Goal: Task Accomplishment & Management: Manage account settings

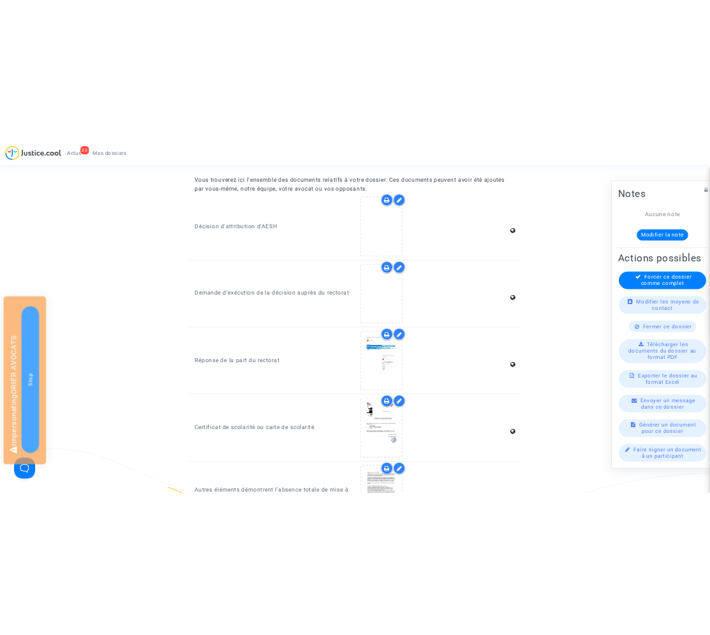
scroll to position [501, 0]
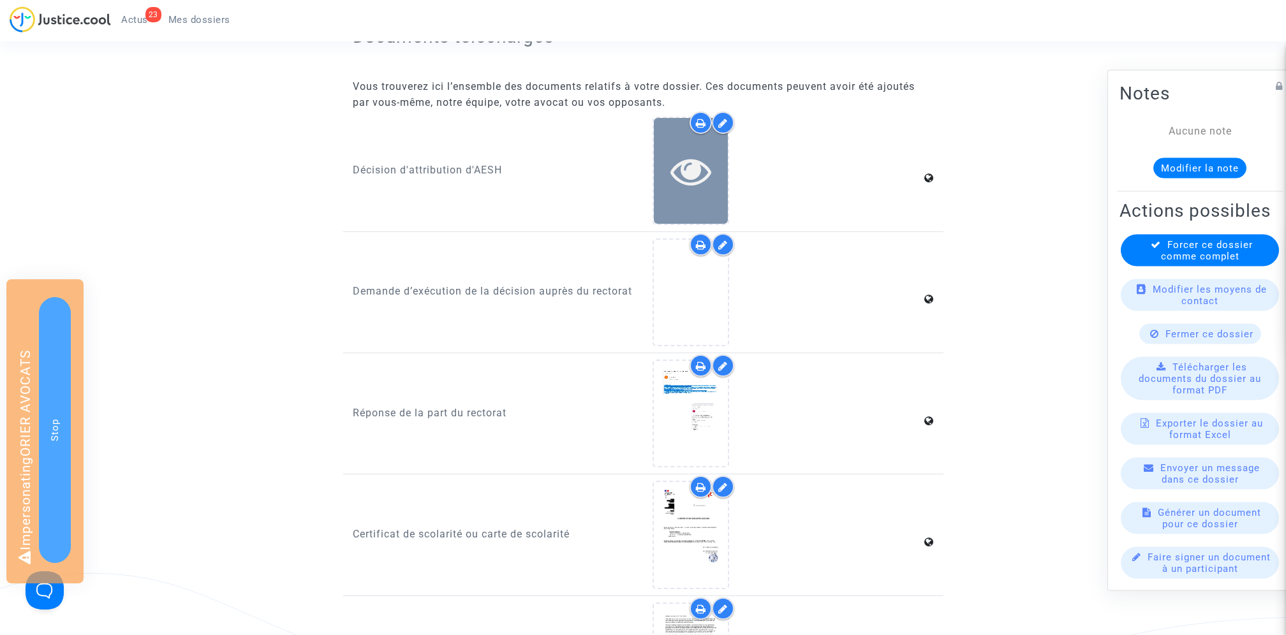
click at [687, 184] on icon at bounding box center [691, 171] width 41 height 41
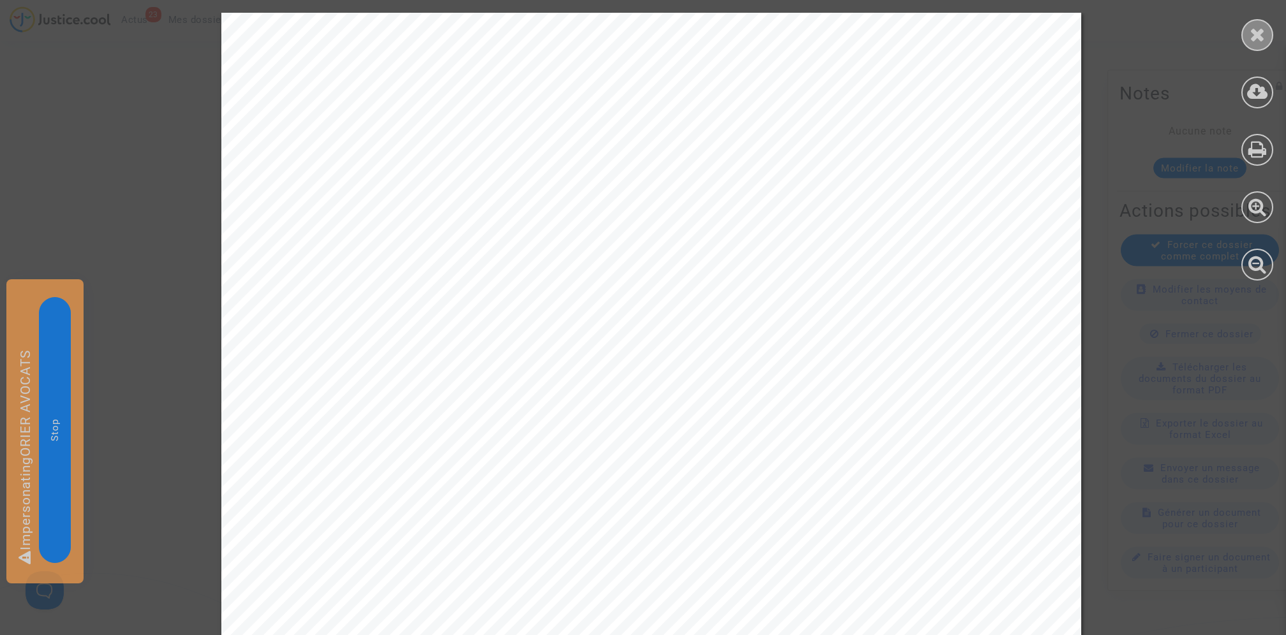
click at [1262, 32] on icon at bounding box center [1258, 34] width 16 height 19
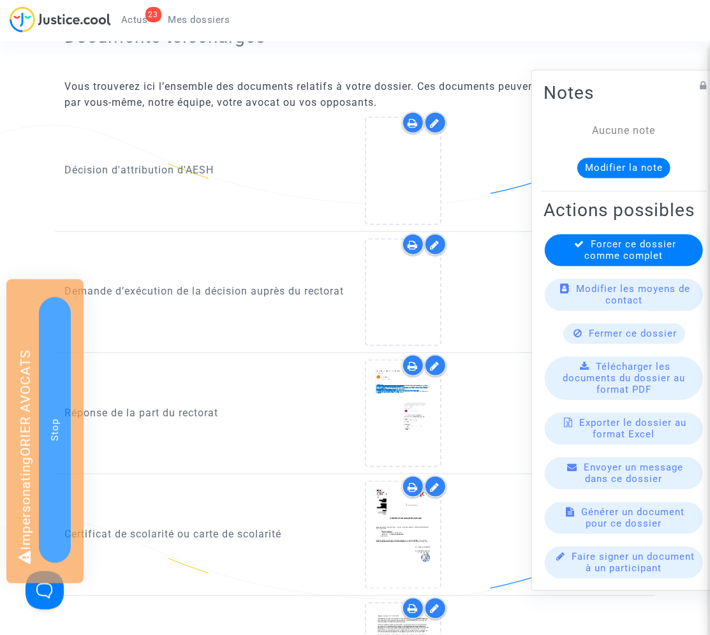
click at [432, 123] on icon at bounding box center [436, 123] width 10 height 10
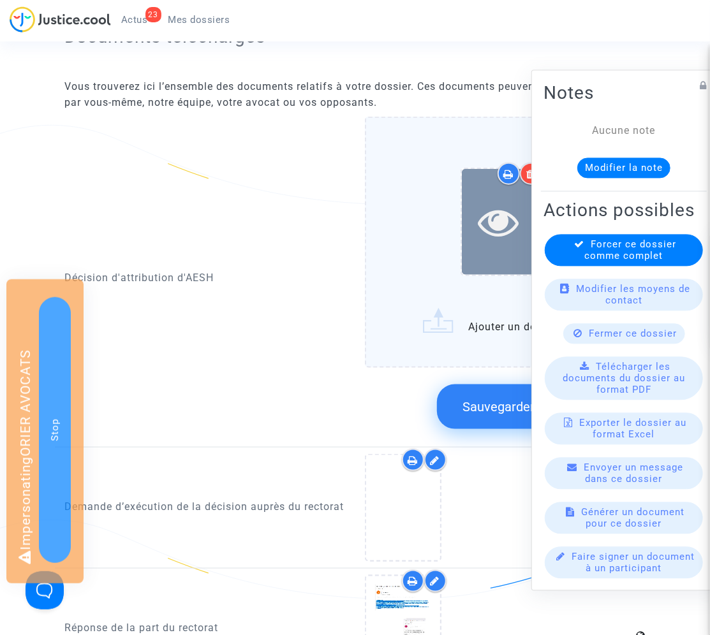
click at [497, 230] on icon at bounding box center [498, 222] width 41 height 41
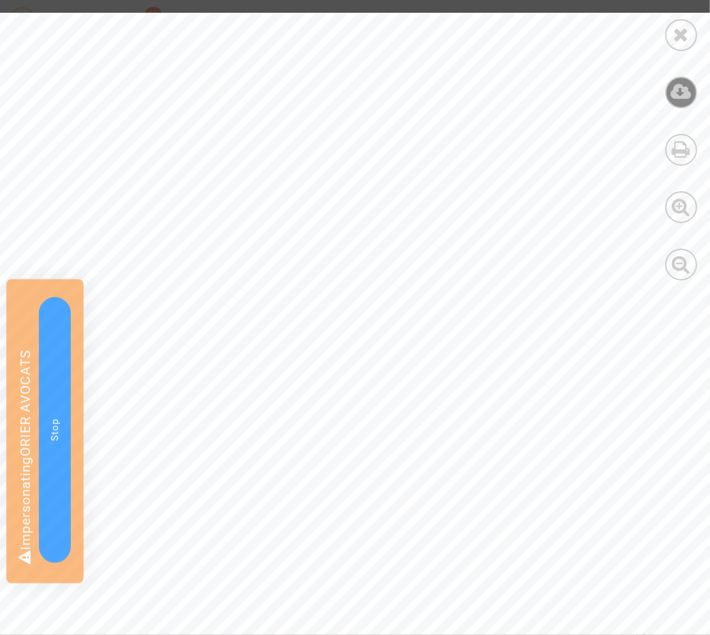
click at [680, 91] on icon at bounding box center [681, 91] width 21 height 19
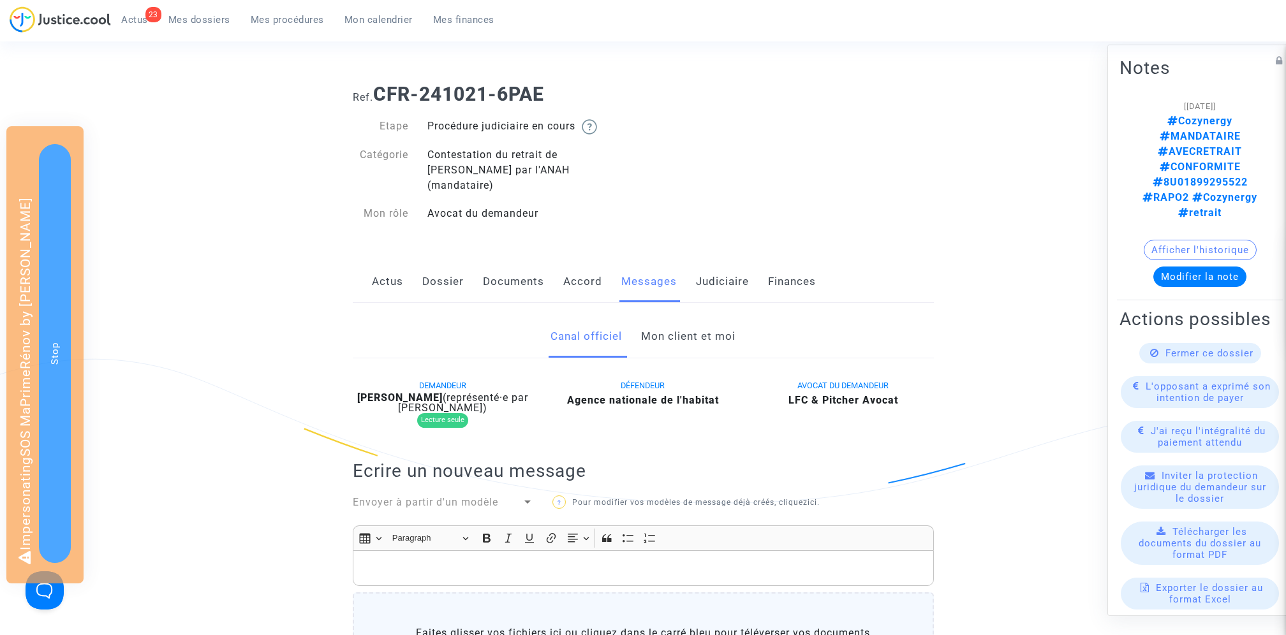
click at [678, 325] on link "Mon client et moi" at bounding box center [688, 337] width 94 height 42
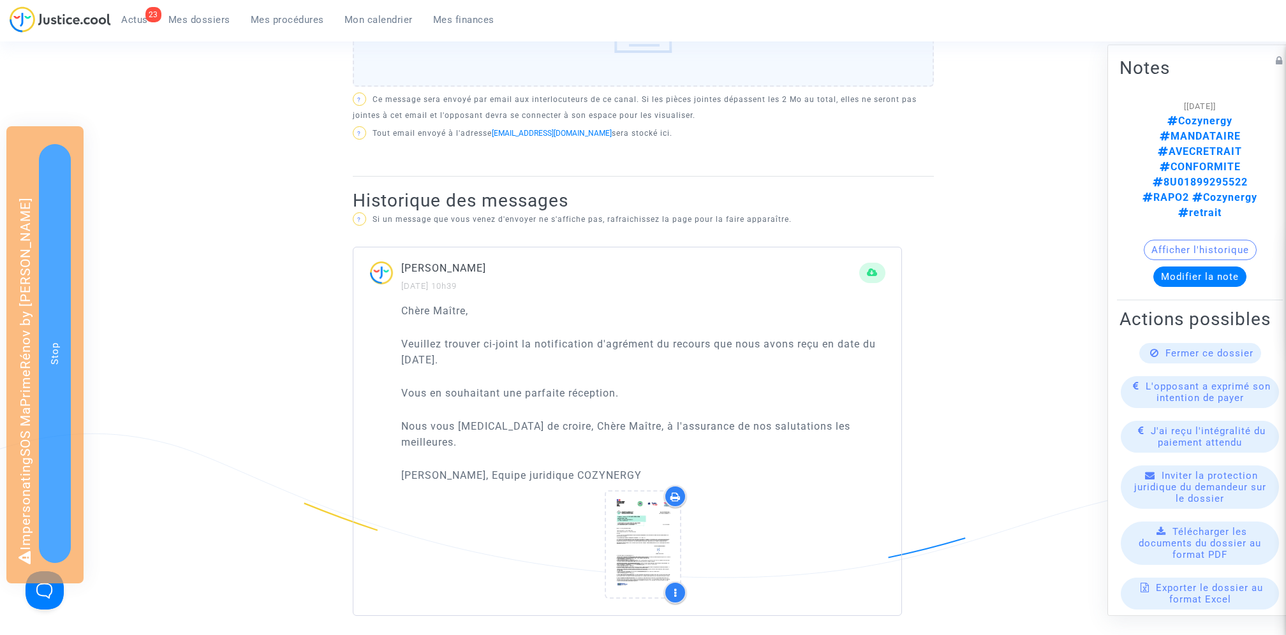
scroll to position [651, 0]
